Goal: Task Accomplishment & Management: Use online tool/utility

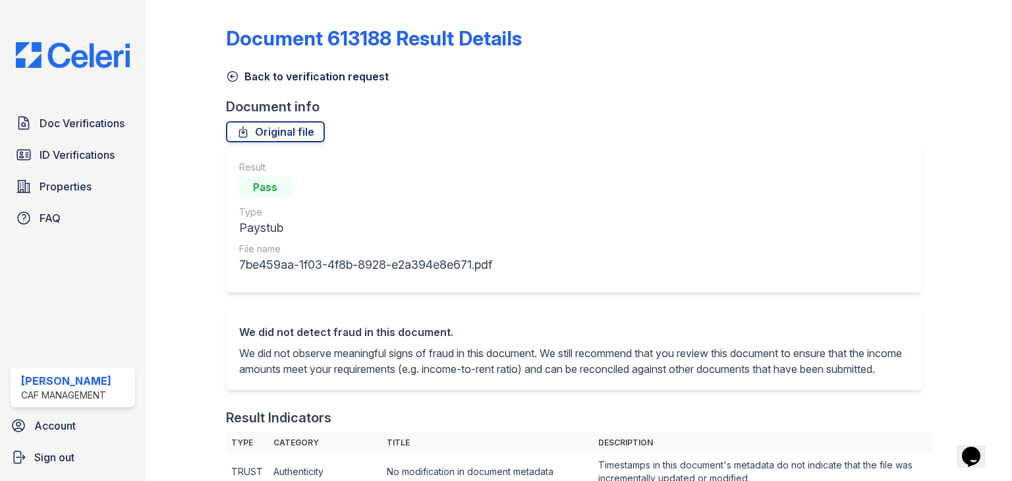
scroll to position [66, 0]
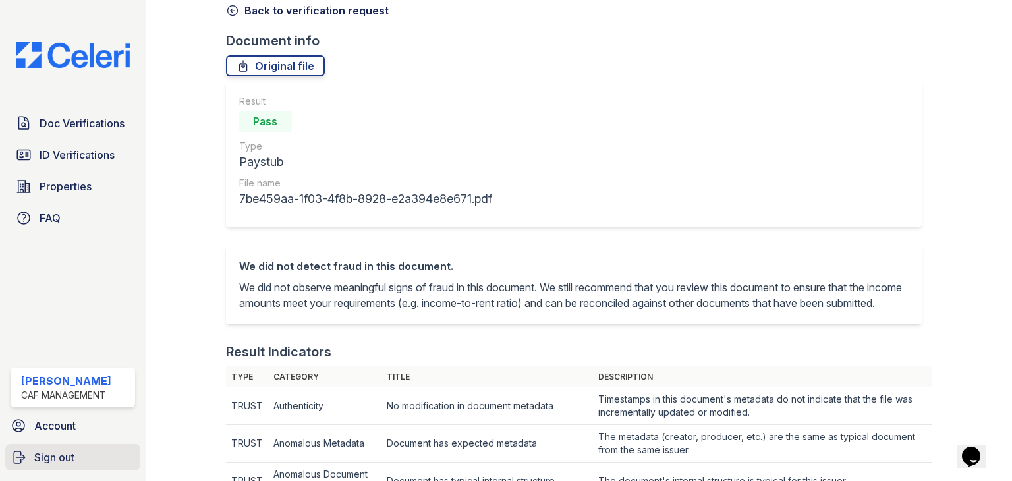
drag, startPoint x: 49, startPoint y: 453, endPoint x: 26, endPoint y: 455, distance: 23.1
click at [49, 453] on span "Sign out" at bounding box center [54, 457] width 40 height 16
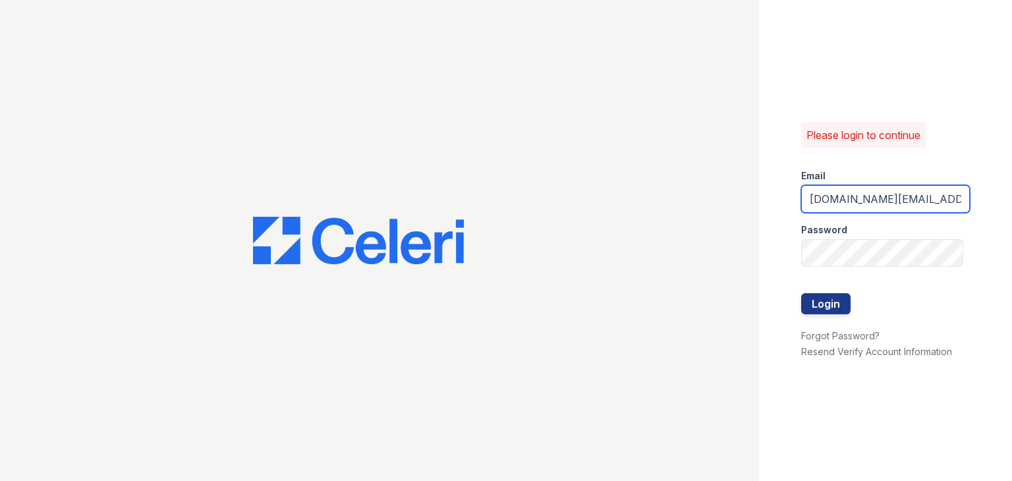
click at [865, 198] on input "Thornbury.am@cafmanagement.com" at bounding box center [885, 199] width 169 height 28
drag, startPoint x: 877, startPoint y: 201, endPoint x: 760, endPoint y: 196, distance: 117.4
click at [760, 196] on div "Please login to continue Email Thornbury.am@cafmanagement.com Password Login Fo…" at bounding box center [885, 240] width 253 height 481
type input "avalon.pm@cafmanagement.com"
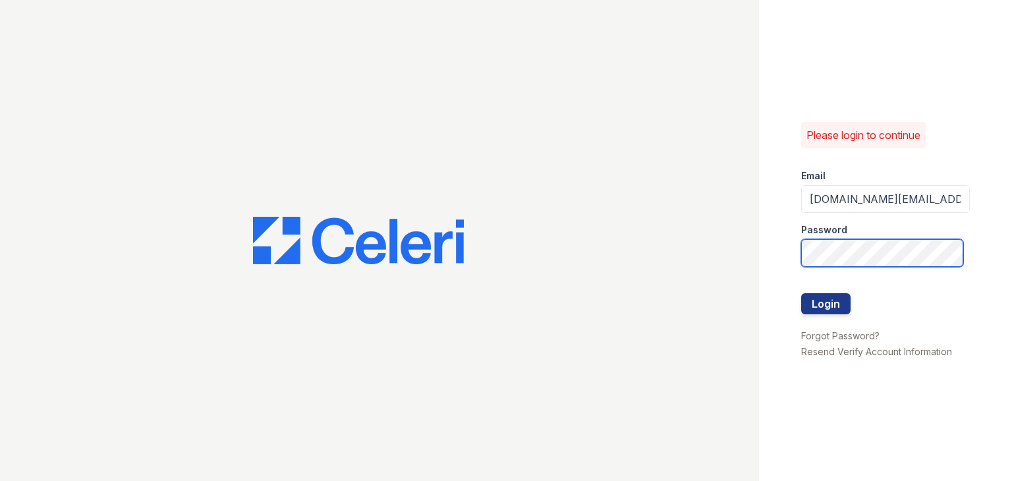
click at [801, 293] on button "Login" at bounding box center [825, 303] width 49 height 21
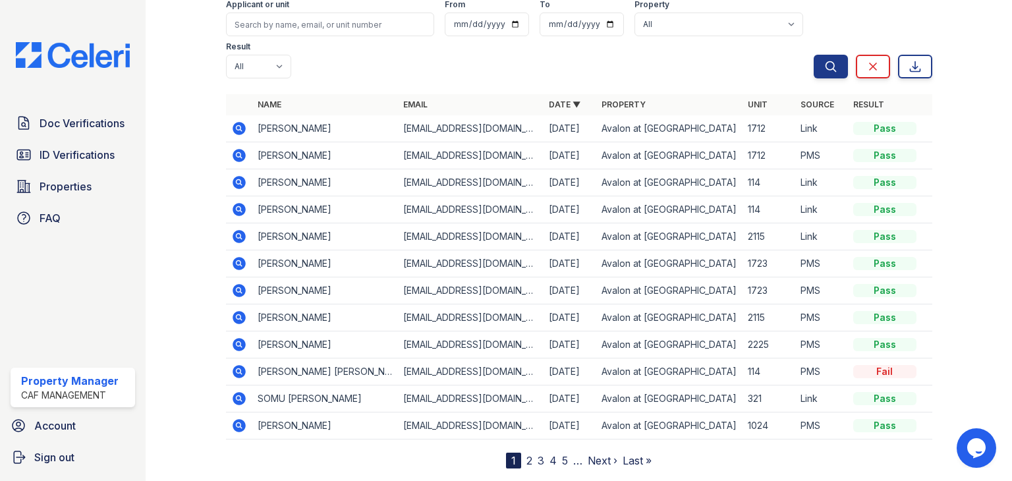
scroll to position [132, 0]
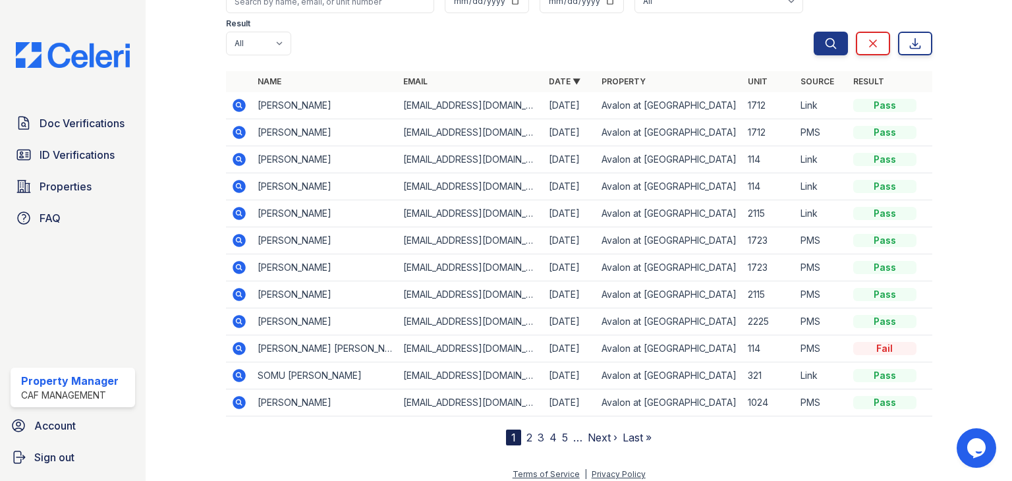
click at [235, 318] on icon at bounding box center [239, 321] width 13 height 13
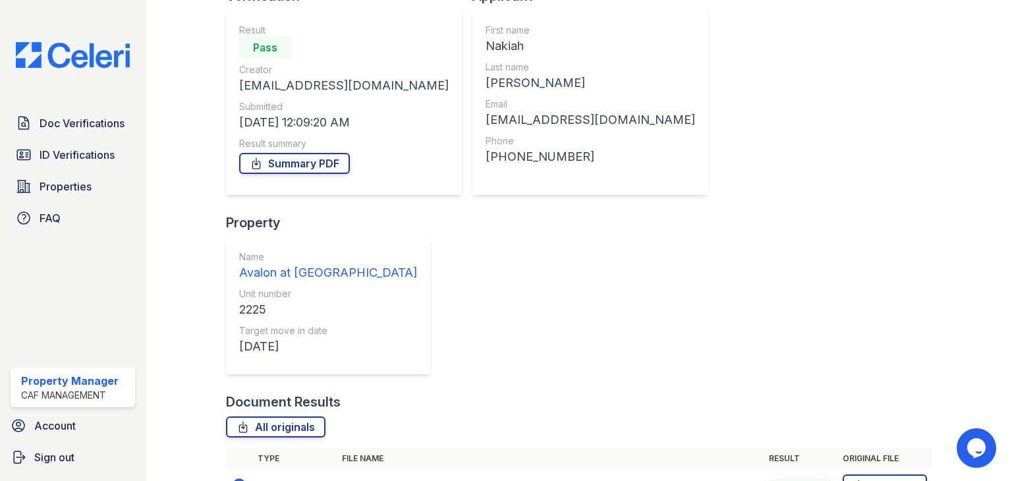
scroll to position [235, 0]
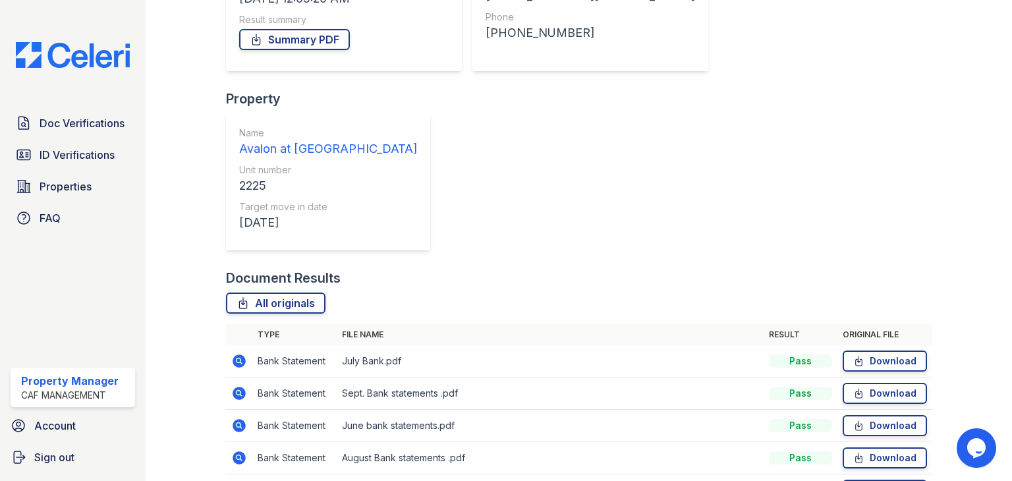
click at [244, 480] on icon at bounding box center [239, 490] width 16 height 16
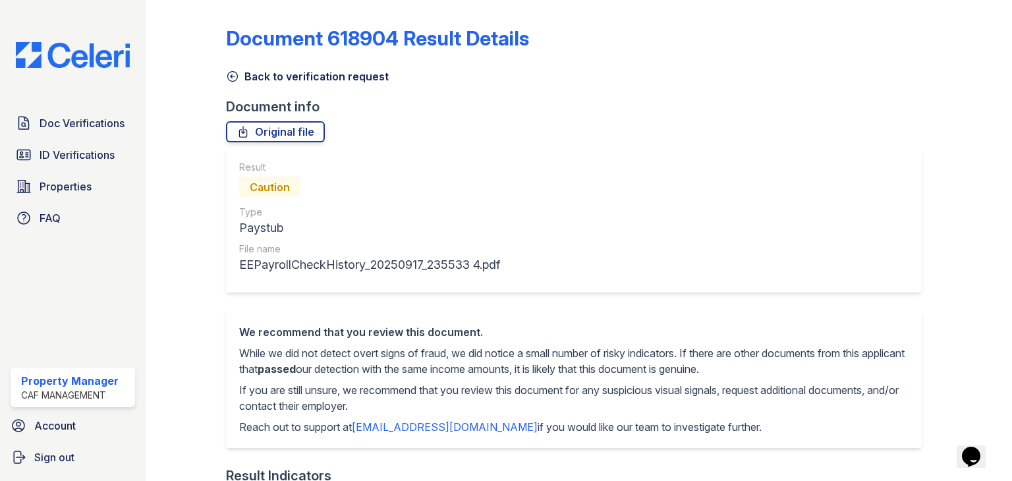
click at [232, 76] on icon at bounding box center [232, 77] width 10 height 10
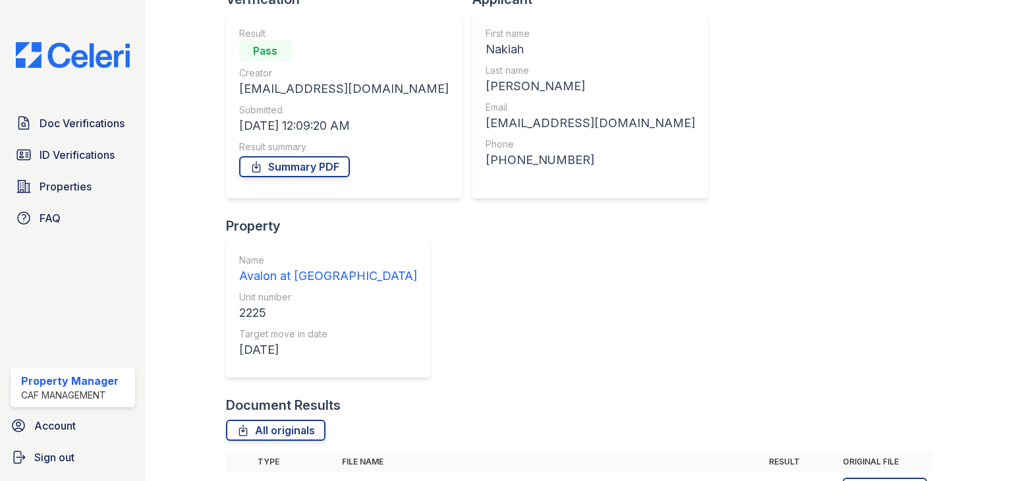
scroll to position [235, 0]
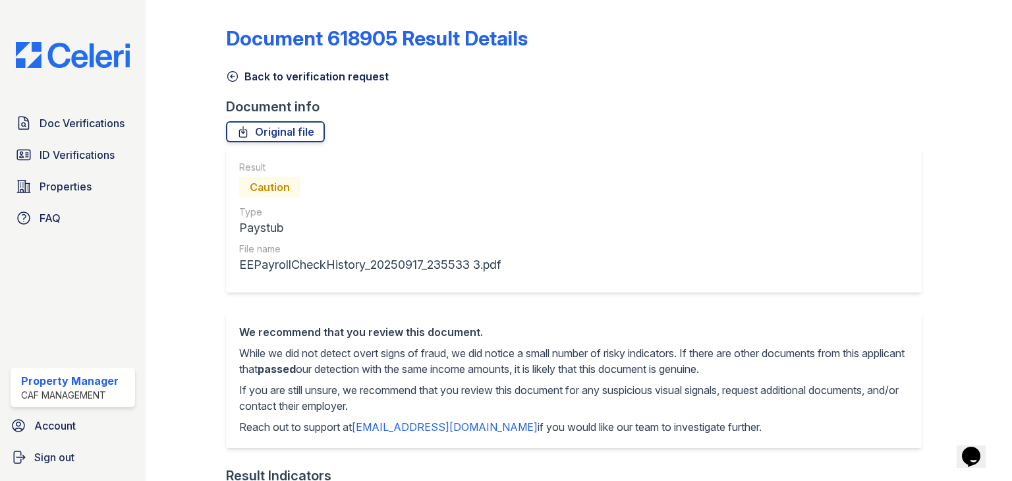
drag, startPoint x: 237, startPoint y: 74, endPoint x: 244, endPoint y: 107, distance: 34.4
click at [237, 74] on icon at bounding box center [232, 76] width 13 height 13
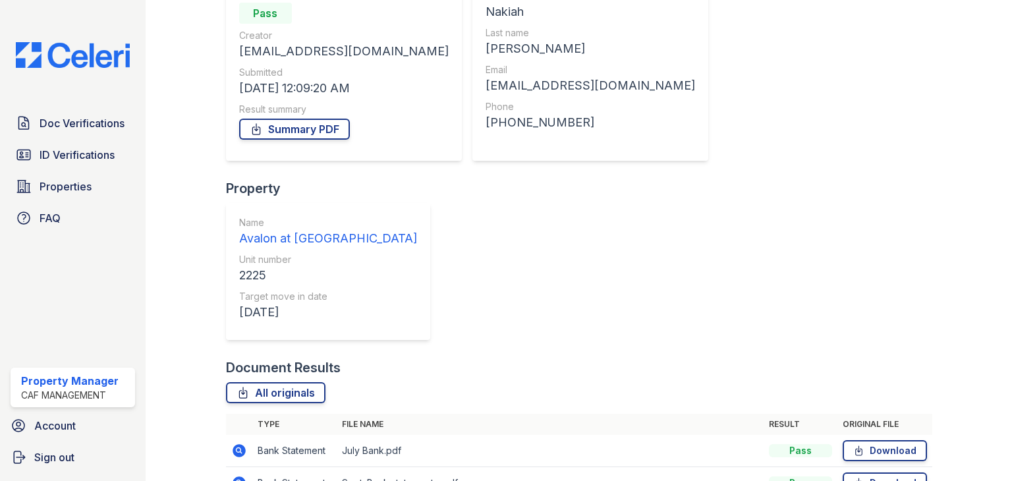
scroll to position [235, 0]
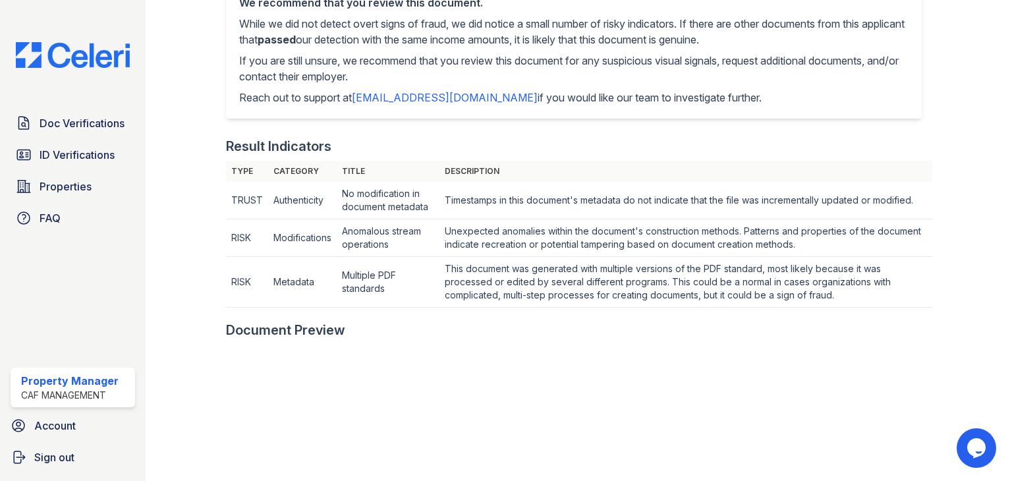
scroll to position [66, 0]
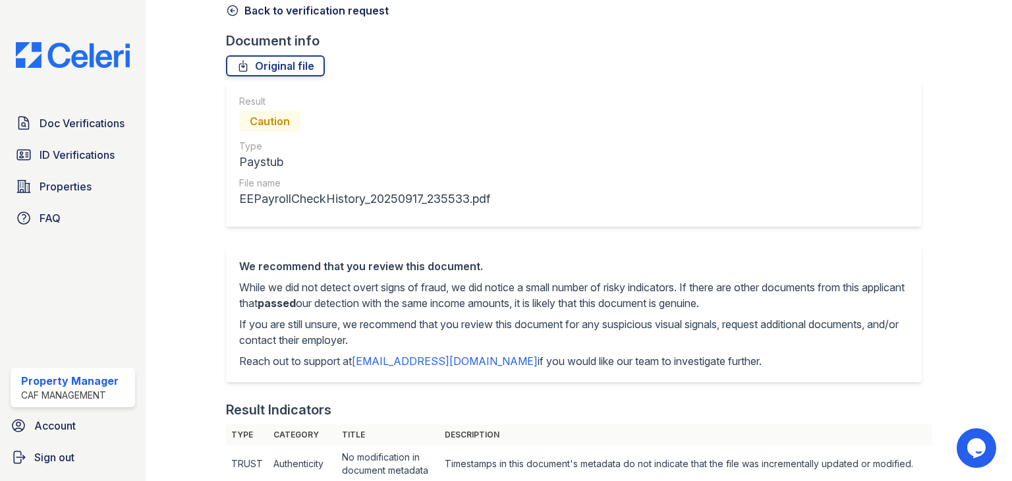
click at [235, 11] on icon at bounding box center [232, 10] width 13 height 13
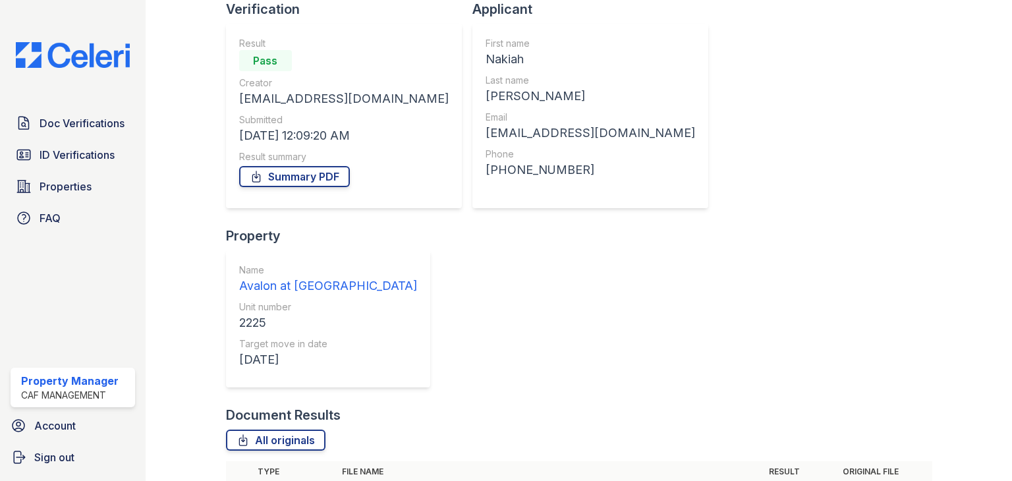
scroll to position [235, 0]
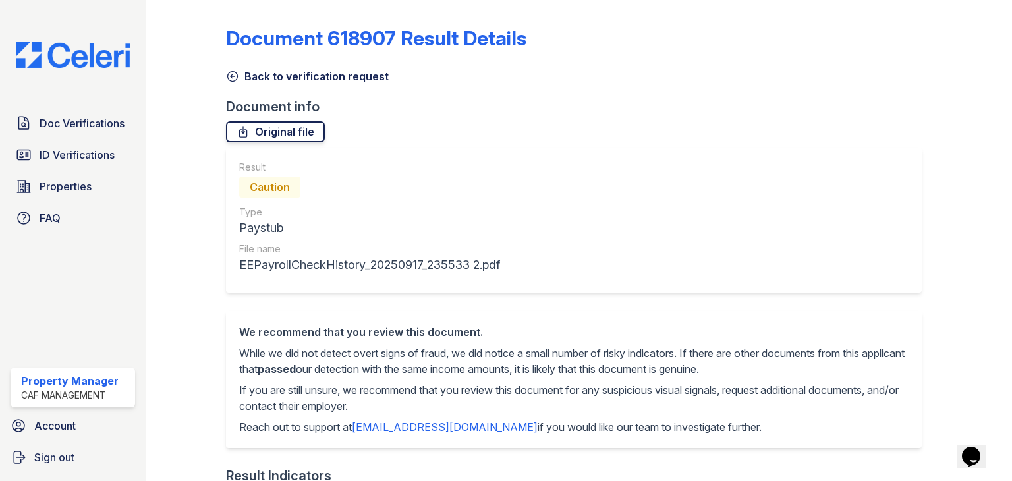
click at [295, 136] on link "Original file" at bounding box center [275, 131] width 99 height 21
